Goal: Information Seeking & Learning: Learn about a topic

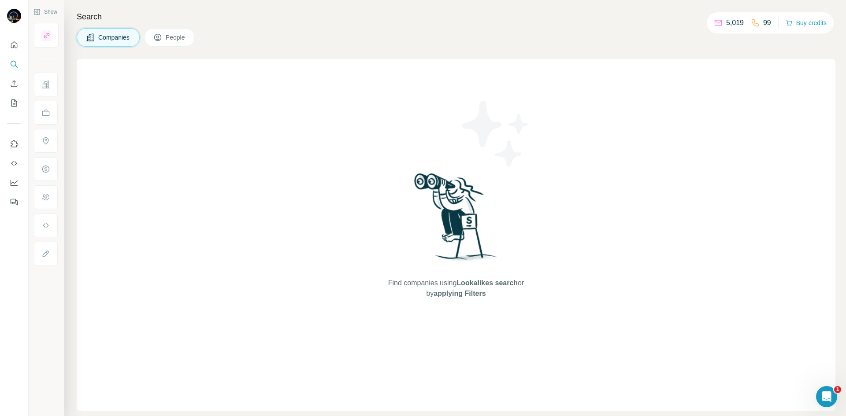
click at [16, 63] on icon "Search" at bounding box center [14, 64] width 9 height 9
click at [175, 42] on button "People" at bounding box center [169, 37] width 51 height 19
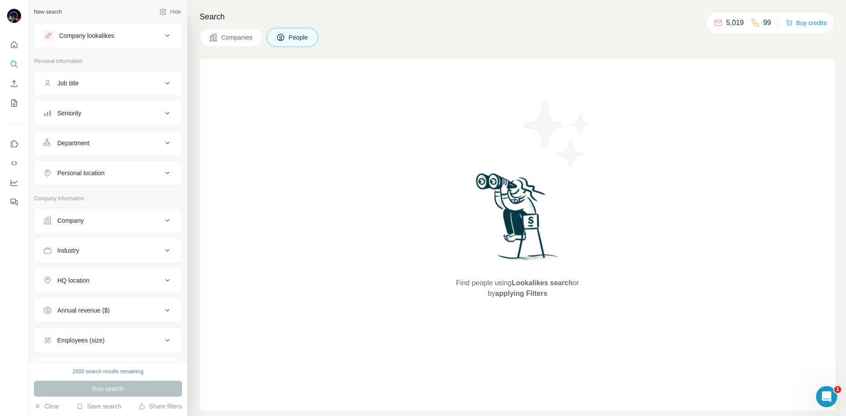
click at [139, 37] on div "Company lookalikes" at bounding box center [102, 35] width 119 height 11
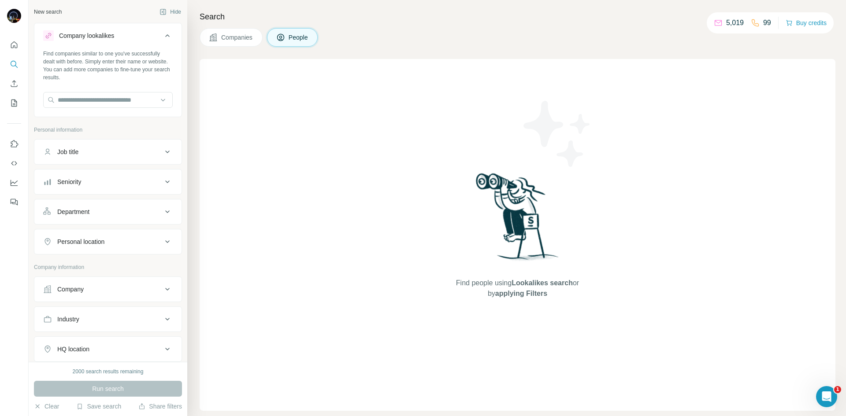
click at [126, 39] on div "Company lookalikes" at bounding box center [102, 35] width 119 height 11
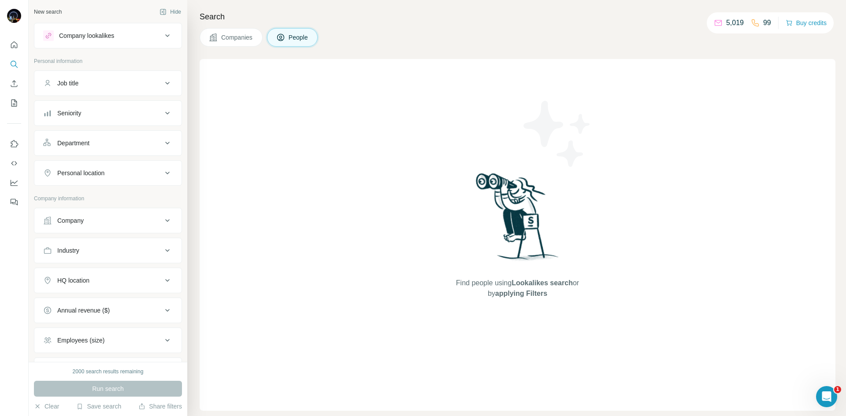
click at [131, 41] on div "Company lookalikes" at bounding box center [102, 35] width 119 height 11
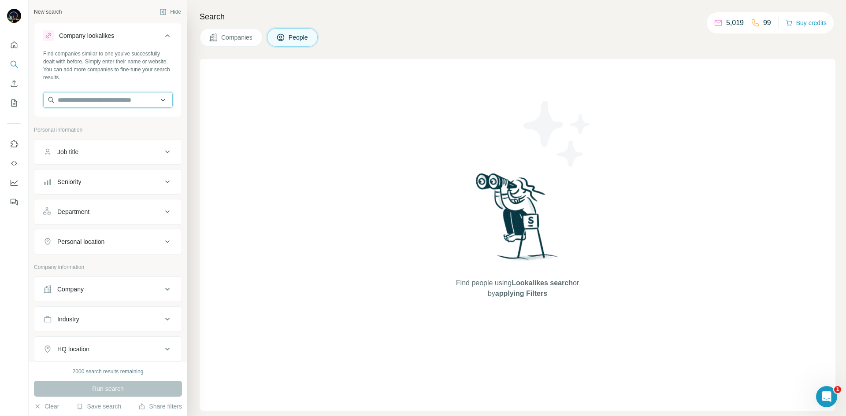
click at [123, 95] on input "text" at bounding box center [108, 100] width 130 height 16
click at [131, 79] on div "Find companies similar to one you've successfully dealt with before. Simply ent…" at bounding box center [108, 66] width 130 height 32
click at [103, 40] on div "Company lookalikes" at bounding box center [86, 35] width 55 height 9
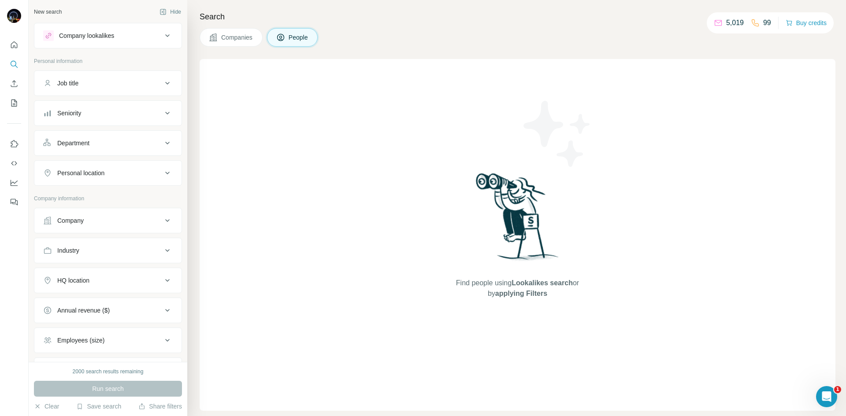
click at [108, 219] on div "Company" at bounding box center [102, 220] width 119 height 9
